Goal: Transaction & Acquisition: Purchase product/service

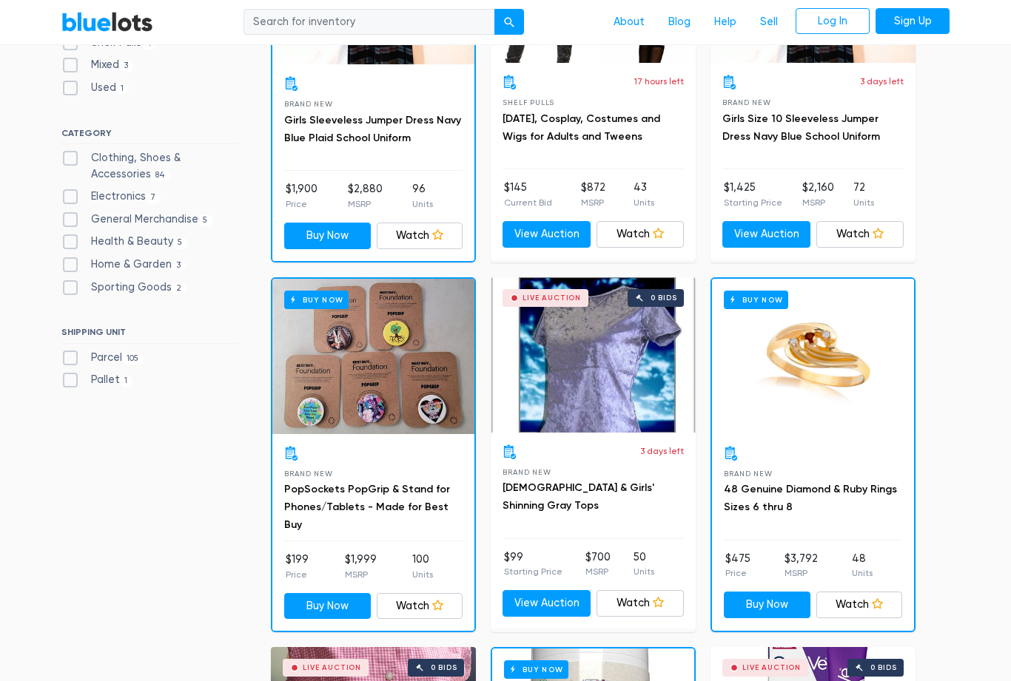
scroll to position [587, 0]
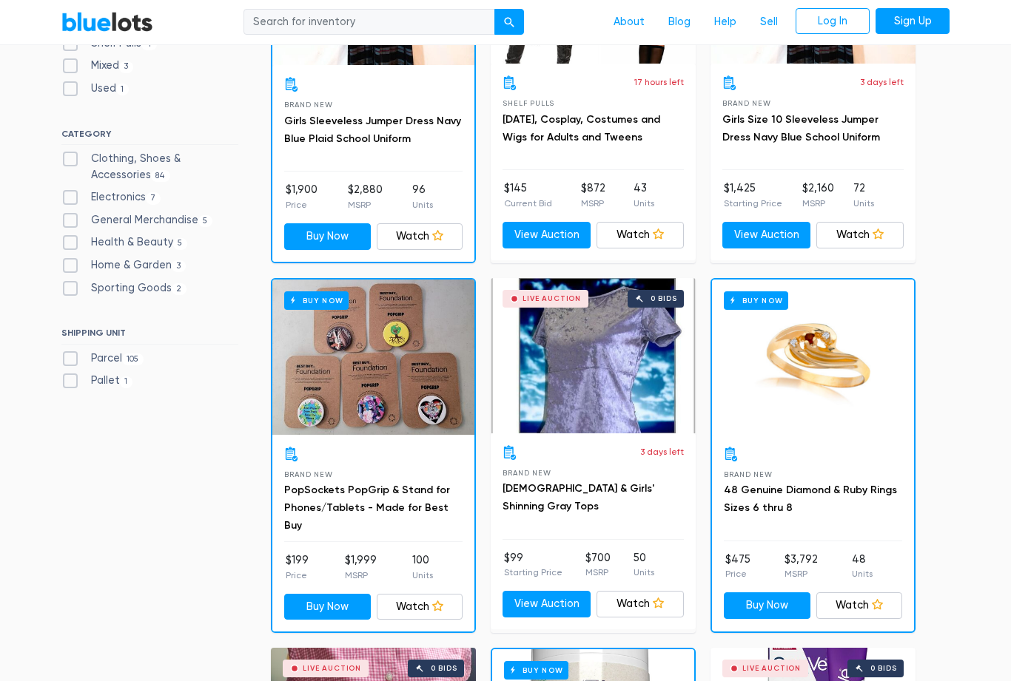
click at [70, 193] on label "Electronics 7" at bounding box center [110, 197] width 99 height 16
click at [70, 193] on input "Electronics 7" at bounding box center [66, 194] width 10 height 10
checkbox input "true"
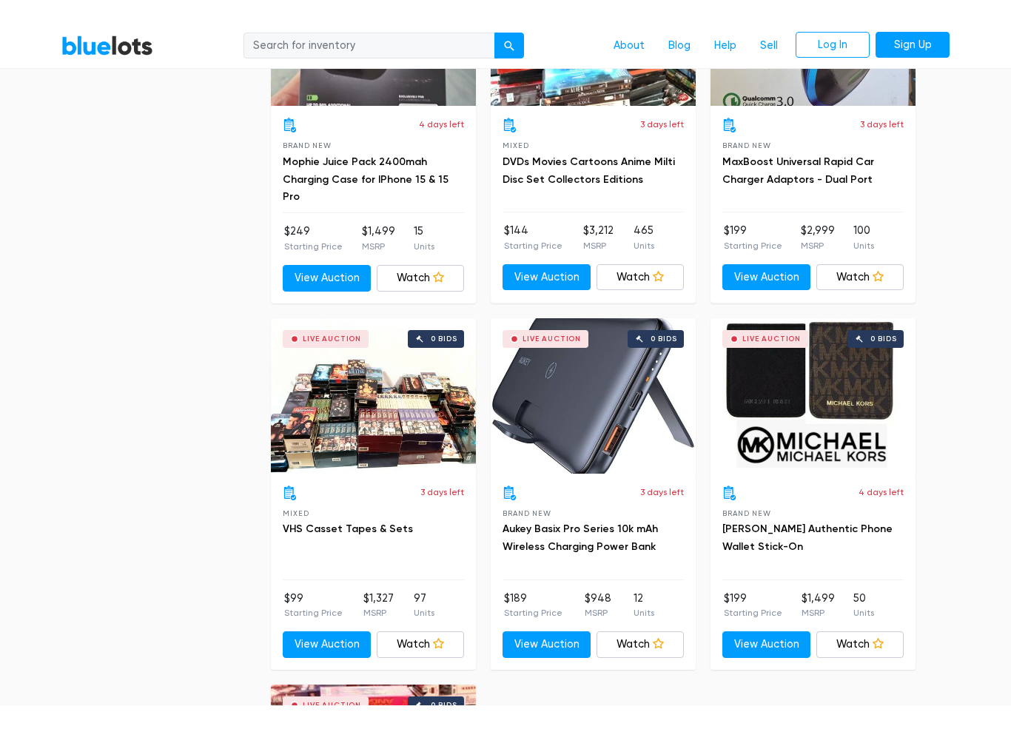
scroll to position [893, 0]
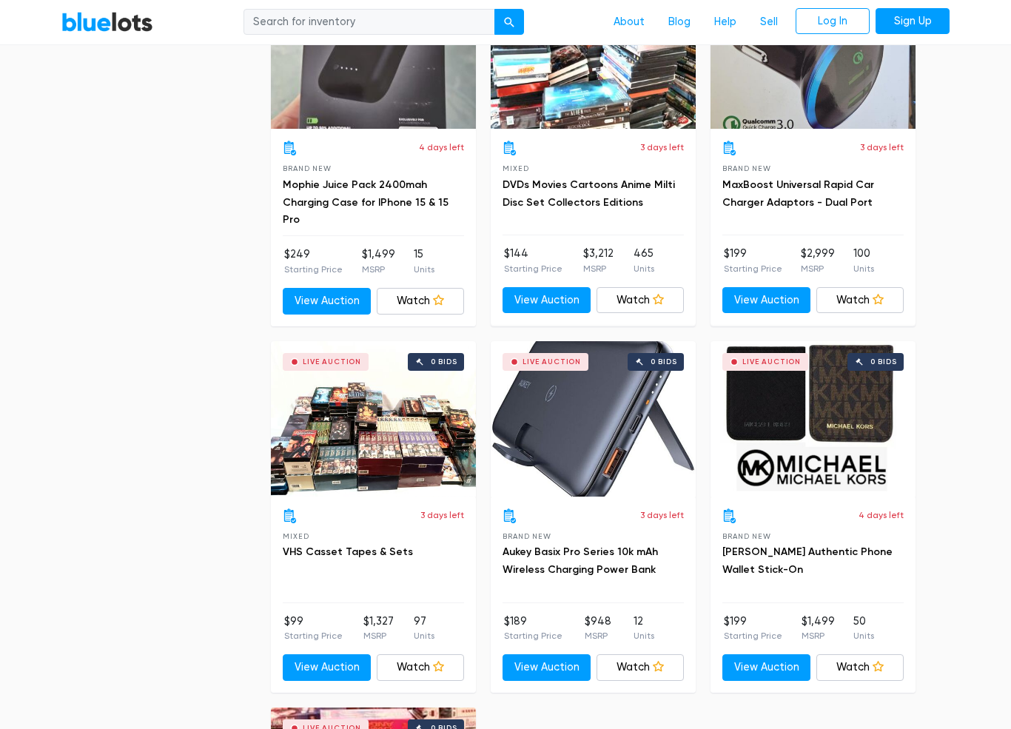
click at [539, 656] on link "View Auction" at bounding box center [546, 667] width 88 height 27
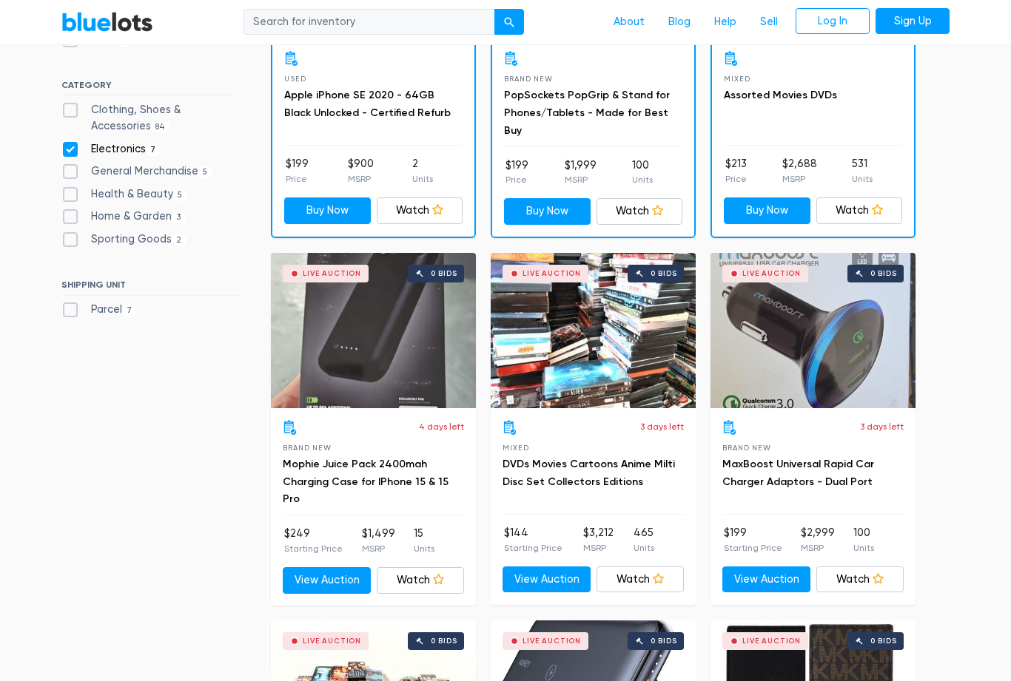
scroll to position [639, 0]
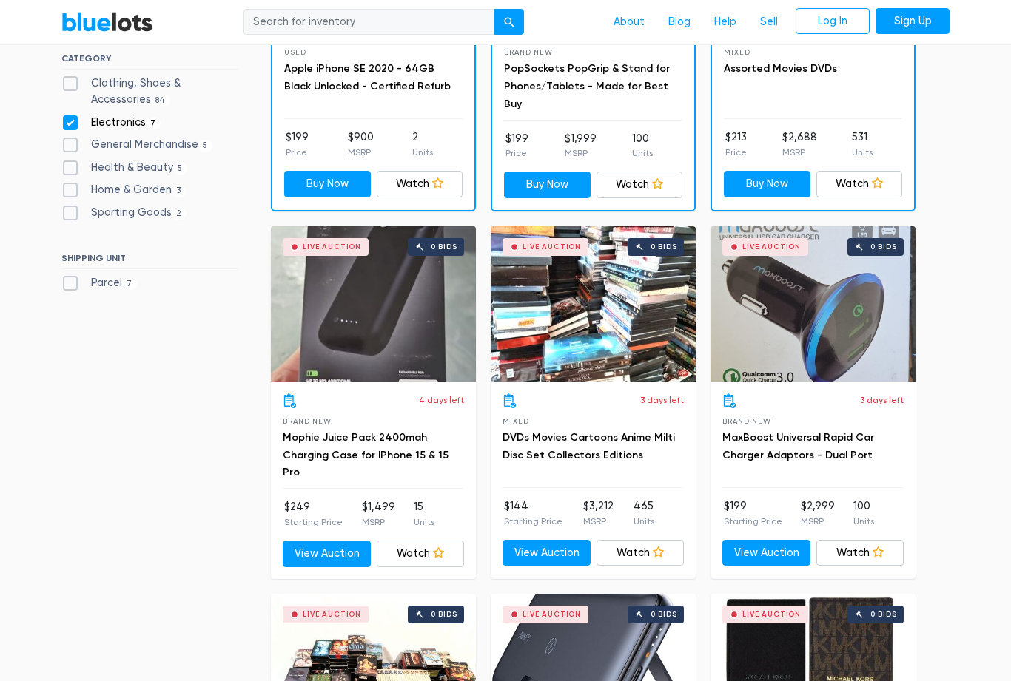
click at [313, 542] on link "View Auction" at bounding box center [327, 555] width 88 height 27
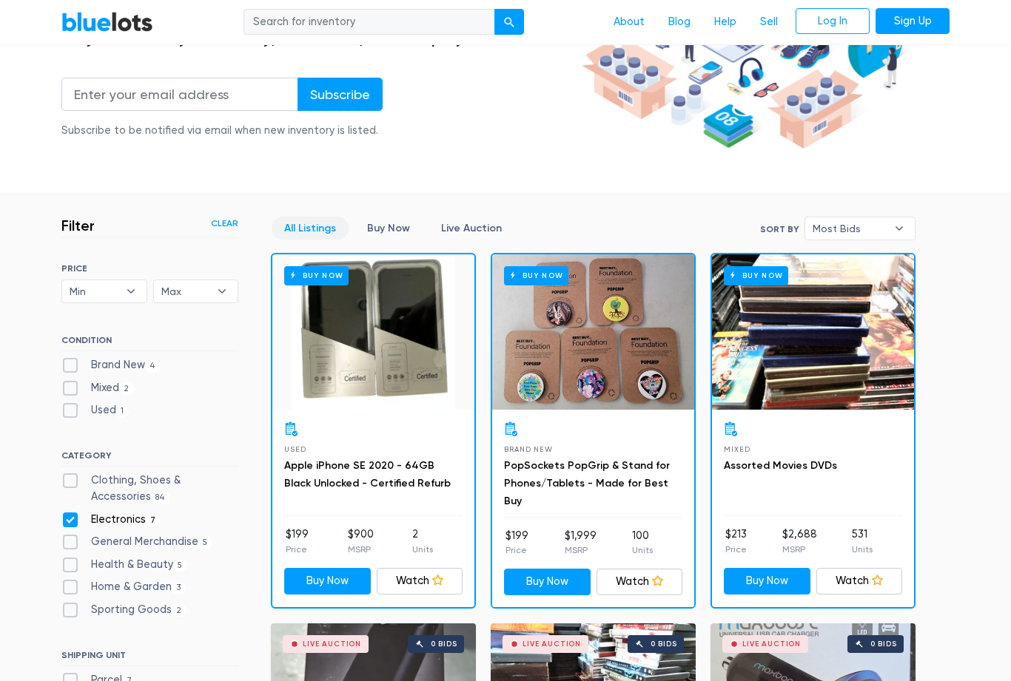
scroll to position [243, 0]
click at [391, 221] on link "Buy Now" at bounding box center [388, 228] width 68 height 23
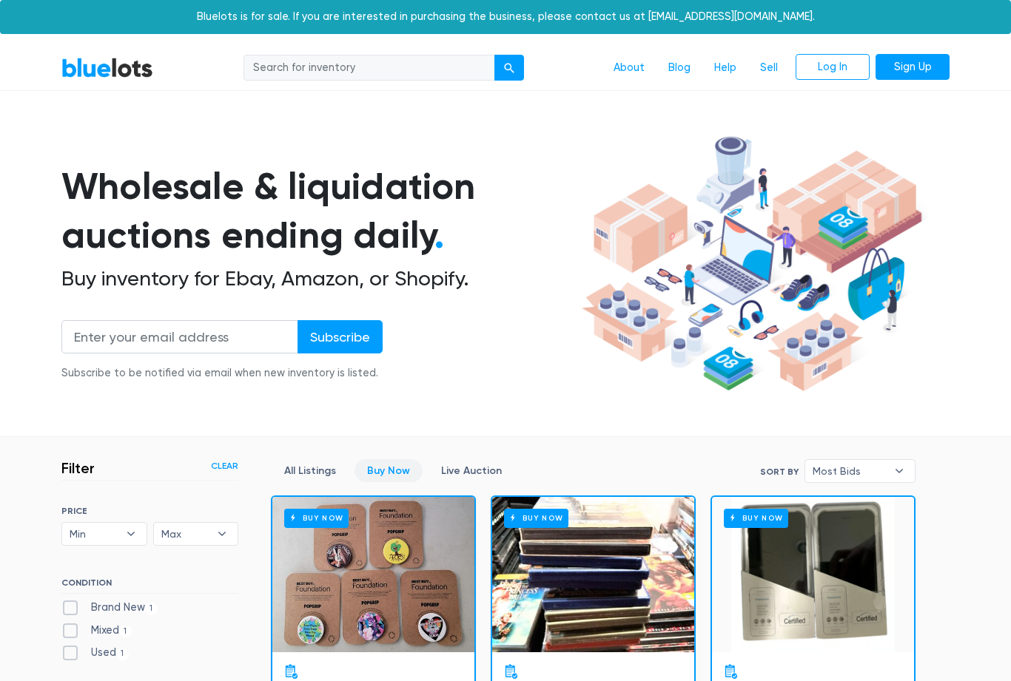
scroll to position [397, 0]
